Goal: Task Accomplishment & Management: Use online tool/utility

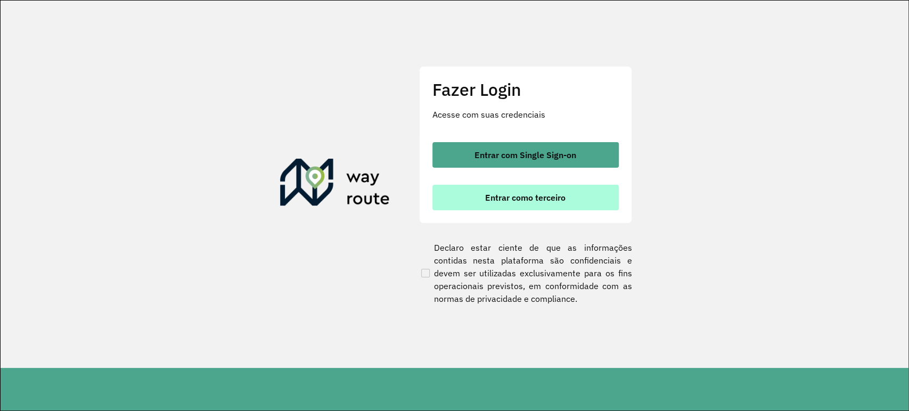
click at [514, 200] on span "Entrar como terceiro" at bounding box center [525, 197] width 80 height 9
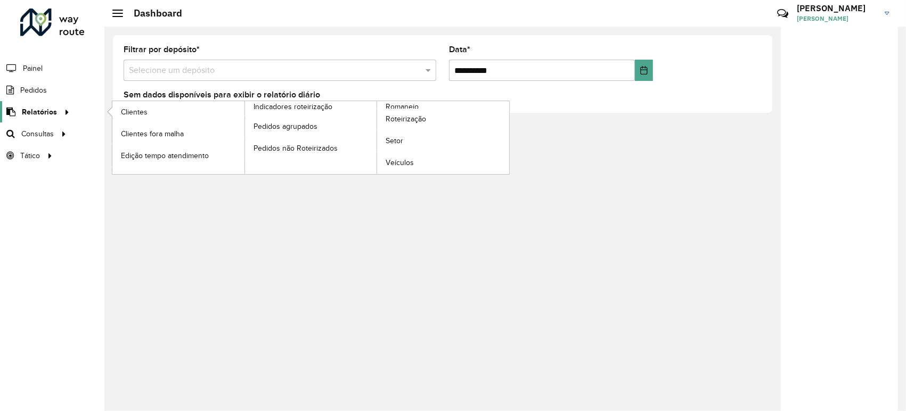
click at [59, 113] on div at bounding box center [65, 112] width 16 height 11
click at [401, 118] on span "Roteirização" at bounding box center [407, 118] width 43 height 11
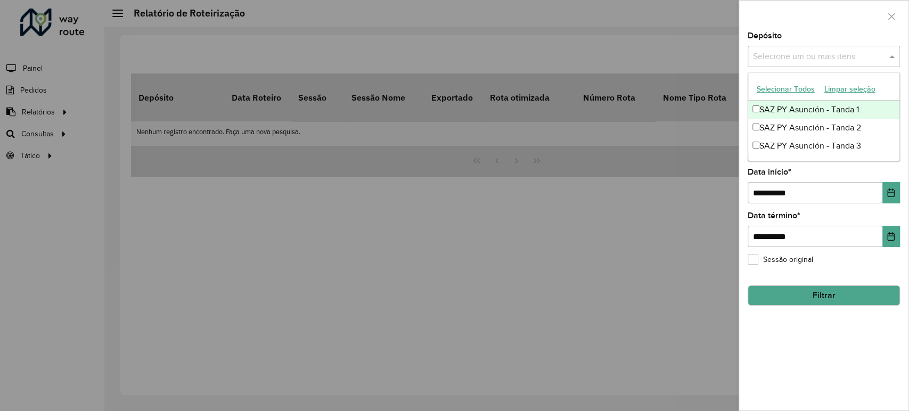
click at [767, 60] on input "text" at bounding box center [819, 57] width 136 height 13
drag, startPoint x: 768, startPoint y: 108, endPoint x: 771, endPoint y: 118, distance: 10.6
click at [768, 108] on div "SAZ PY Asunción - Tanda 1" at bounding box center [823, 110] width 151 height 18
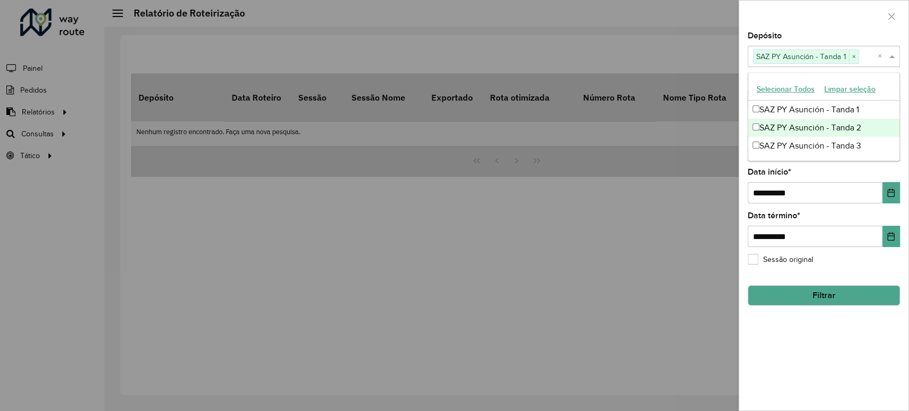
click at [775, 126] on div "SAZ PY Asunción - Tanda 2" at bounding box center [823, 128] width 151 height 18
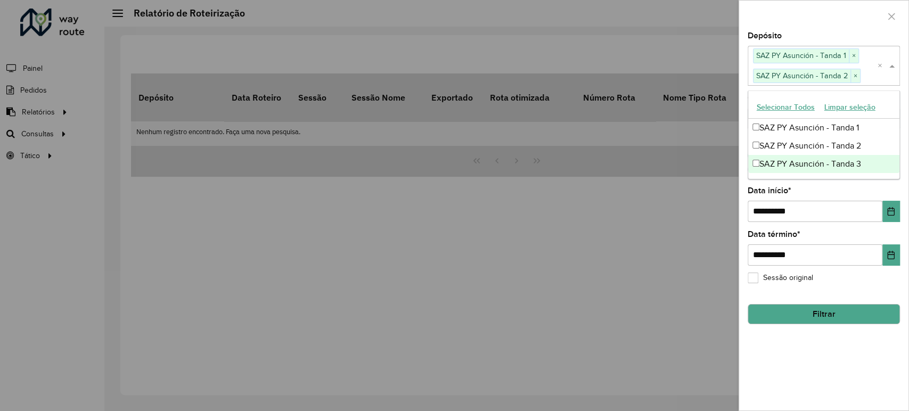
click at [771, 160] on div "SAZ PY Asunción - Tanda 3" at bounding box center [823, 164] width 151 height 18
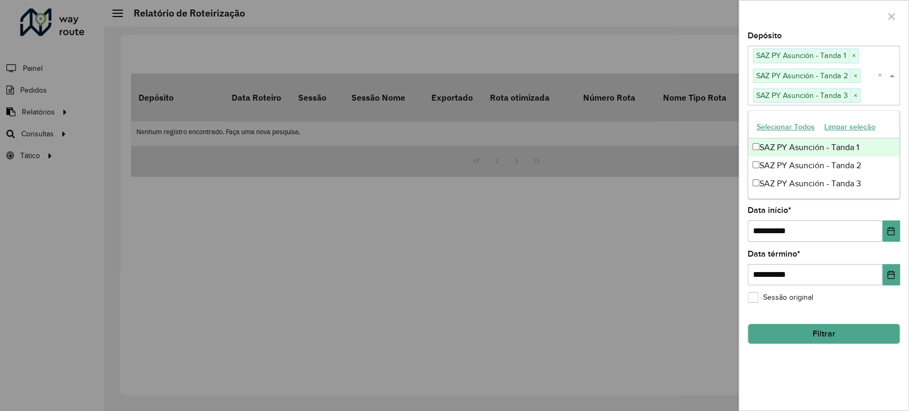
click at [822, 25] on div at bounding box center [823, 16] width 169 height 31
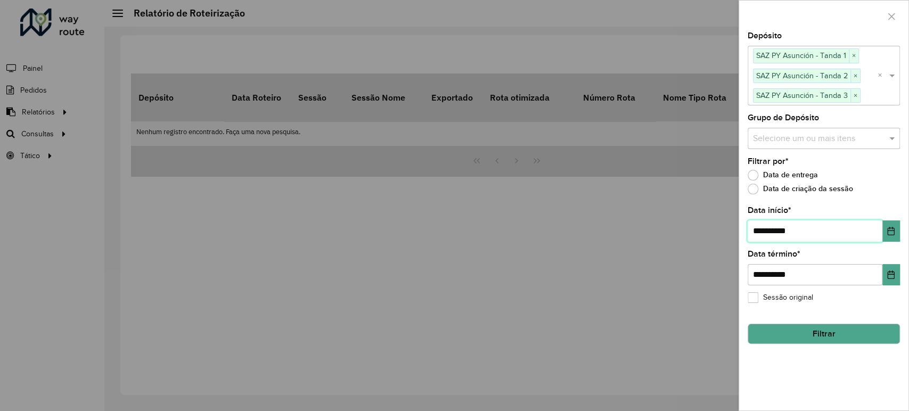
click at [762, 230] on input "**********" at bounding box center [815, 231] width 135 height 21
type input "**********"
click at [817, 340] on button "Filtrar" at bounding box center [824, 334] width 152 height 20
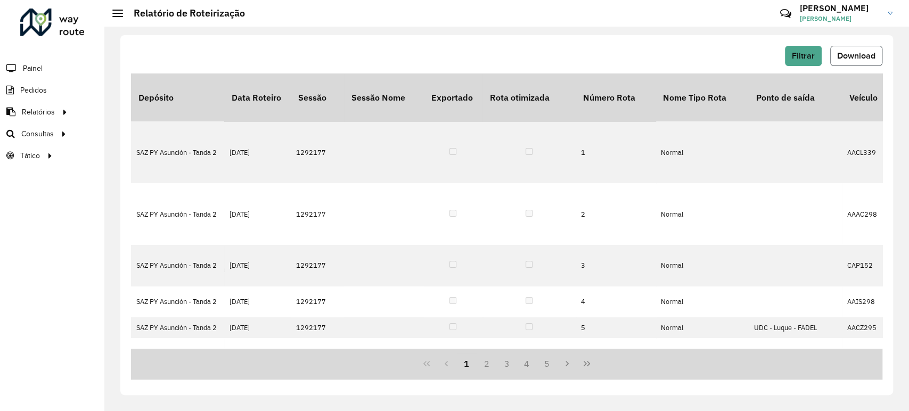
click at [848, 55] on span "Download" at bounding box center [856, 55] width 38 height 9
